Goal: Information Seeking & Learning: Learn about a topic

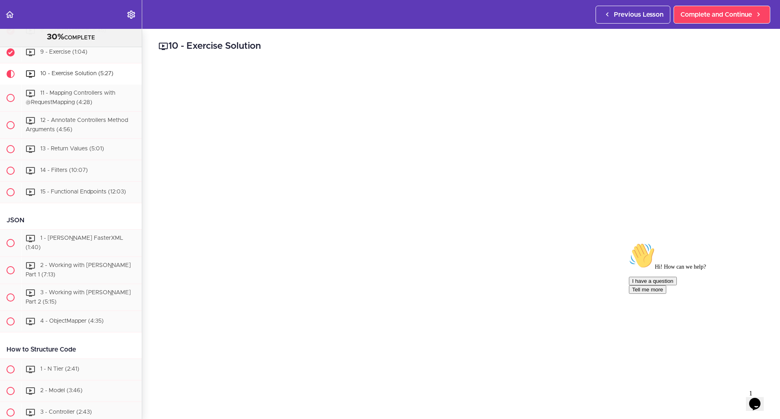
scroll to position [1228, 0]
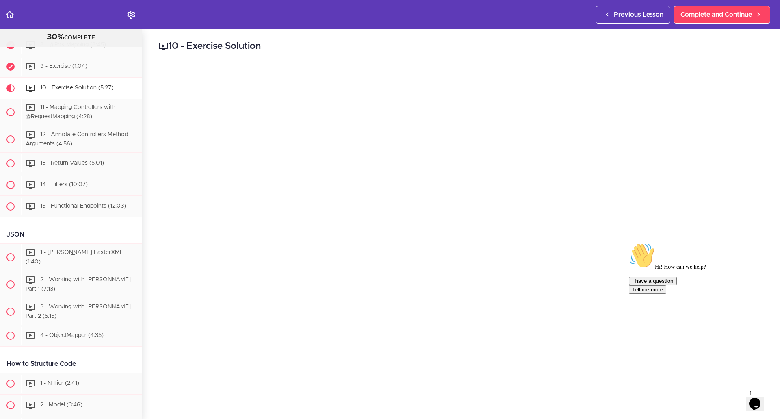
click at [629, 242] on icon "Chat attention grabber" at bounding box center [629, 242] width 0 height 0
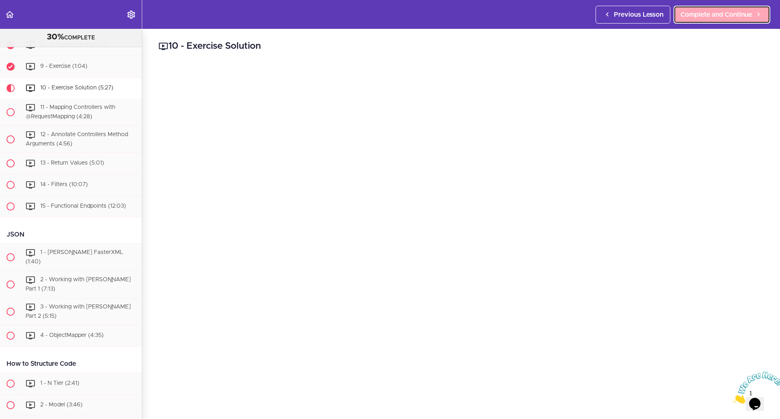
click at [719, 11] on span "Complete and Continue" at bounding box center [715, 15] width 71 height 10
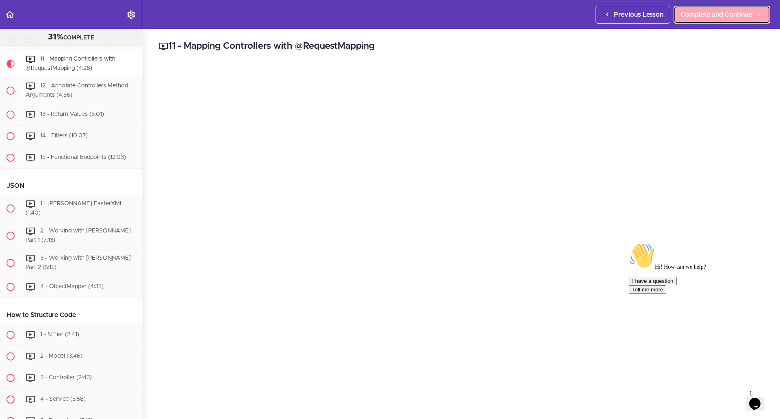
scroll to position [1290, 0]
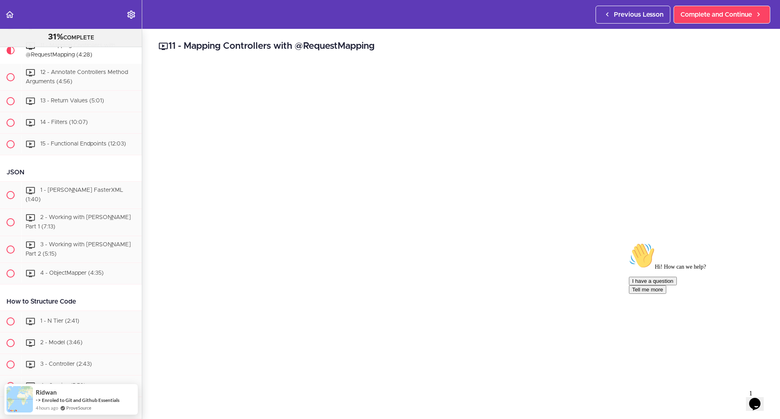
click at [629, 242] on icon "Chat attention grabber" at bounding box center [629, 242] width 0 height 0
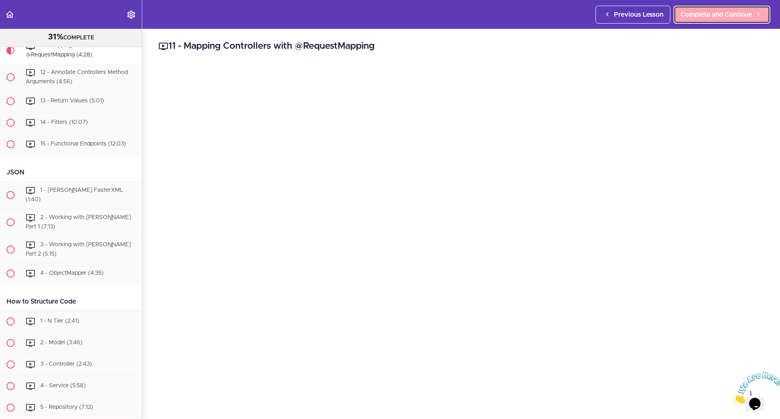
click at [702, 22] on link "Complete and Continue" at bounding box center [721, 15] width 97 height 18
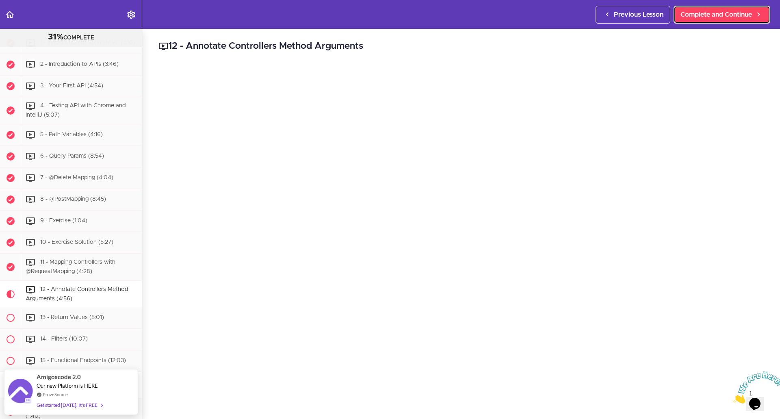
scroll to position [1073, 0]
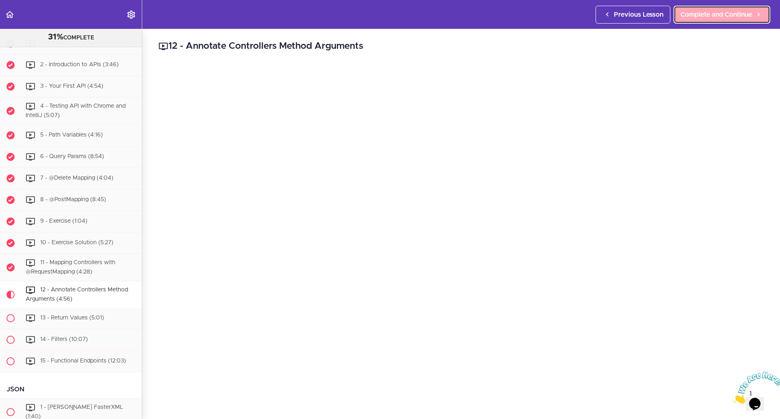
click at [713, 15] on span "Complete and Continue" at bounding box center [715, 15] width 71 height 10
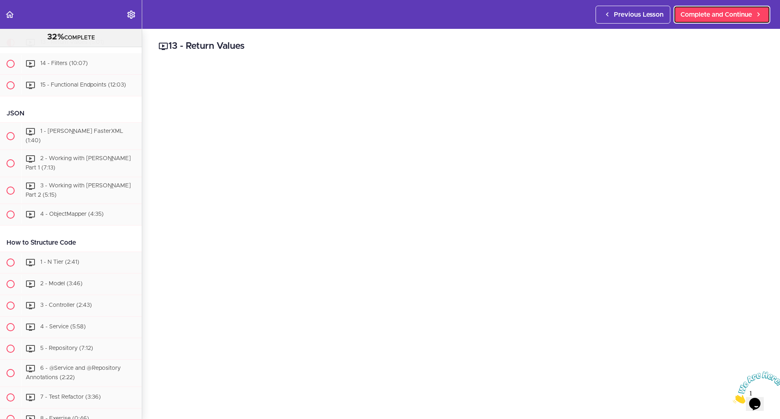
scroll to position [1349, 0]
click at [744, 17] on span "Complete and Continue" at bounding box center [715, 15] width 71 height 10
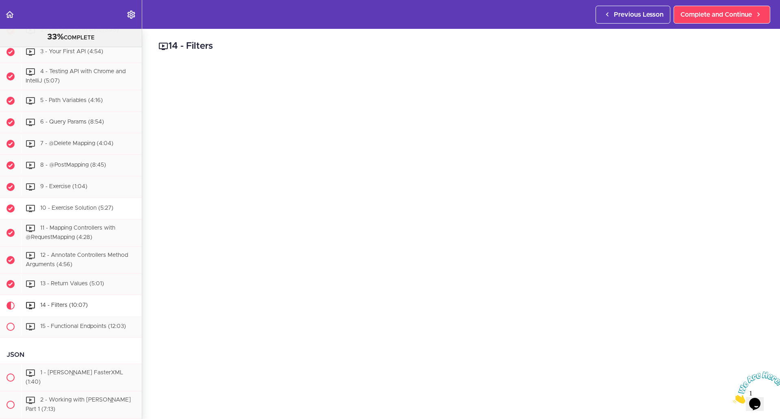
scroll to position [1311, 0]
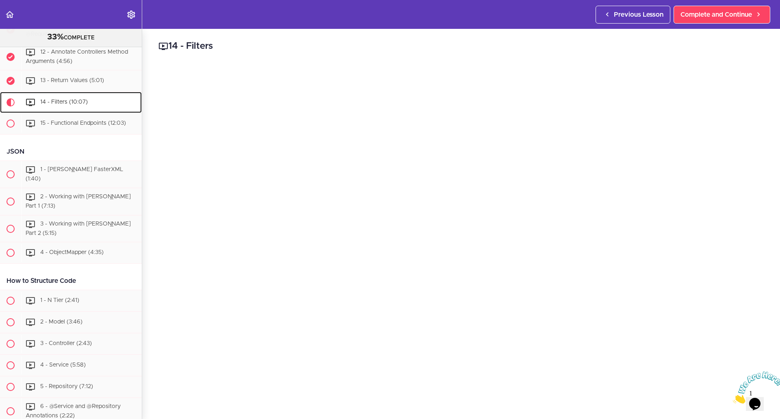
click at [76, 111] on div "14 - Filters (10:07)" at bounding box center [81, 102] width 121 height 18
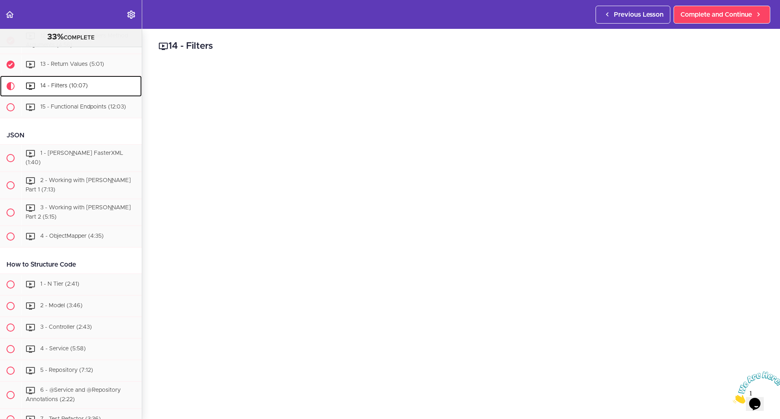
scroll to position [1366, 0]
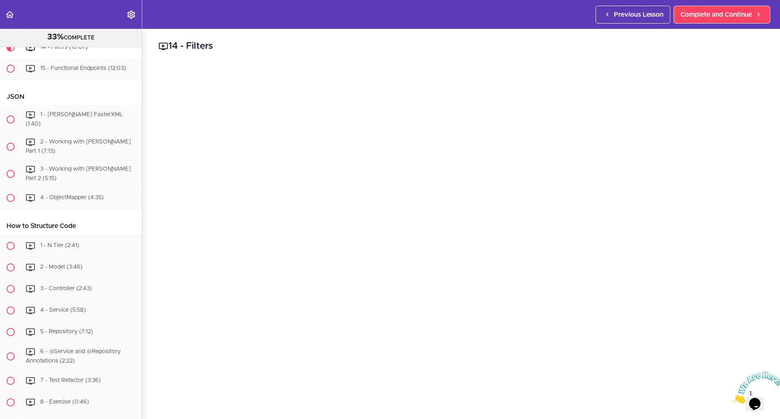
click at [148, 238] on div "14 - Filters Complete and Continue 1 - Follow us on LinkedIn 2 - Subscribe to o…" at bounding box center [460, 224] width 637 height 390
click at [721, 13] on span "Complete and Continue" at bounding box center [715, 15] width 71 height 10
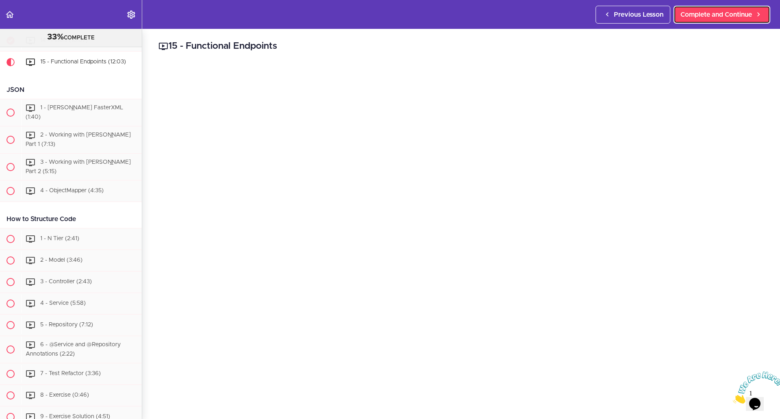
scroll to position [1387, 0]
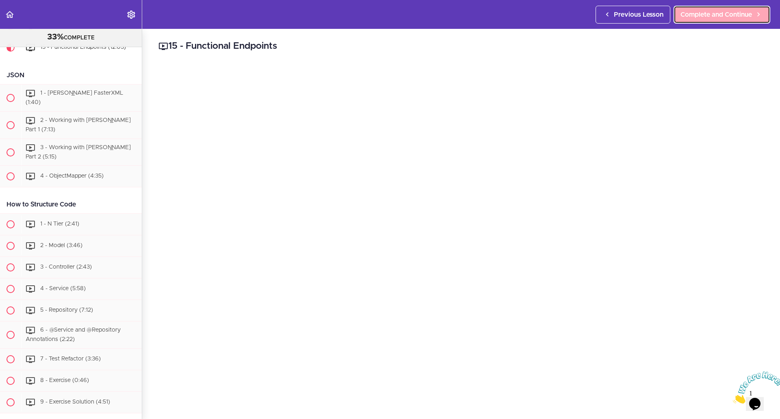
click at [723, 15] on span "Complete and Continue" at bounding box center [715, 15] width 71 height 10
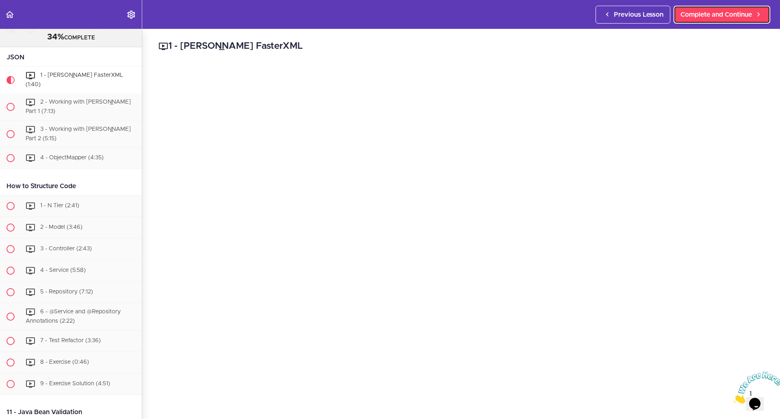
scroll to position [1435, 0]
